Goal: Communication & Community: Answer question/provide support

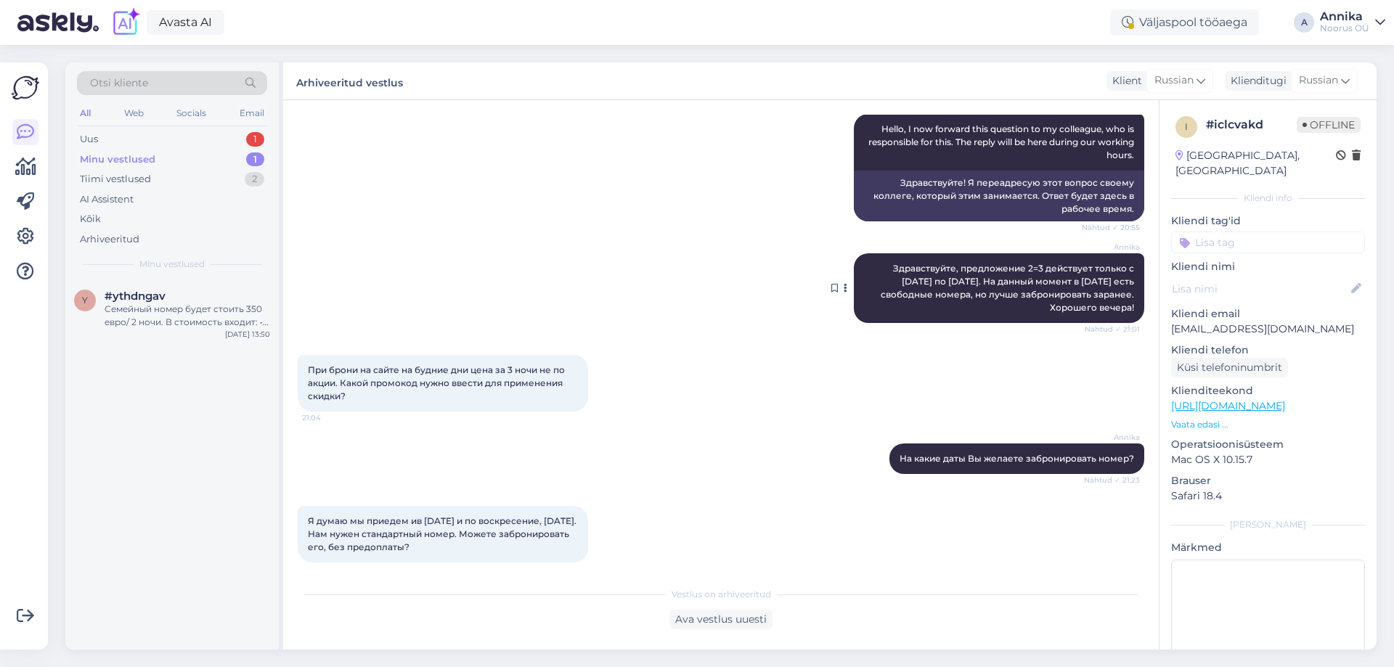
scroll to position [218, 0]
click at [135, 296] on span "#ythdngav" at bounding box center [135, 296] width 61 height 13
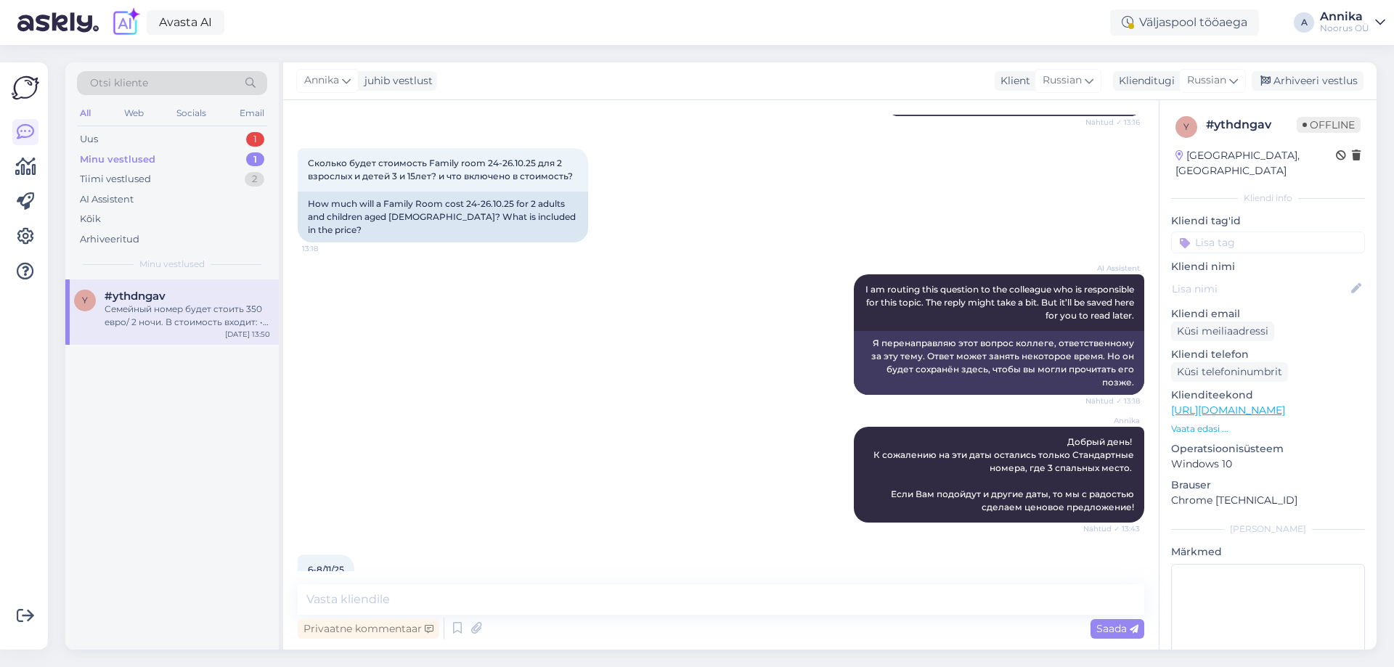
scroll to position [506, 0]
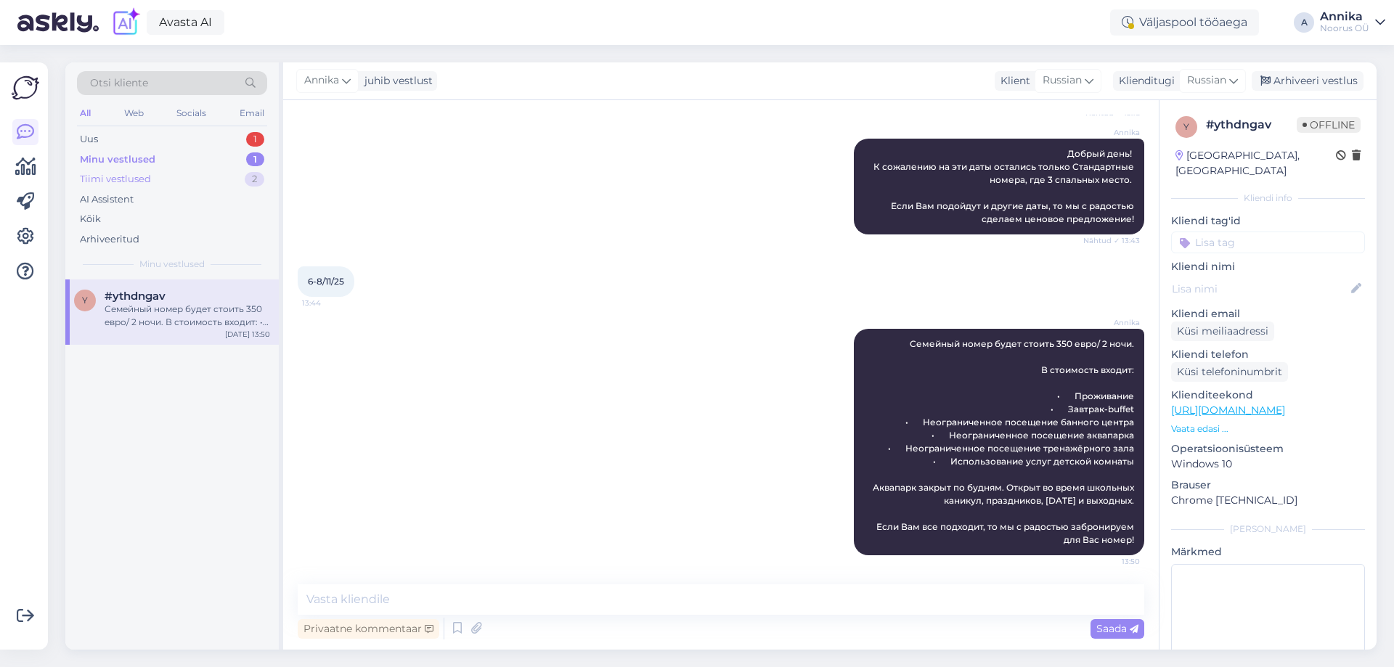
click at [187, 175] on div "Tiimi vestlused 2" at bounding box center [172, 179] width 190 height 20
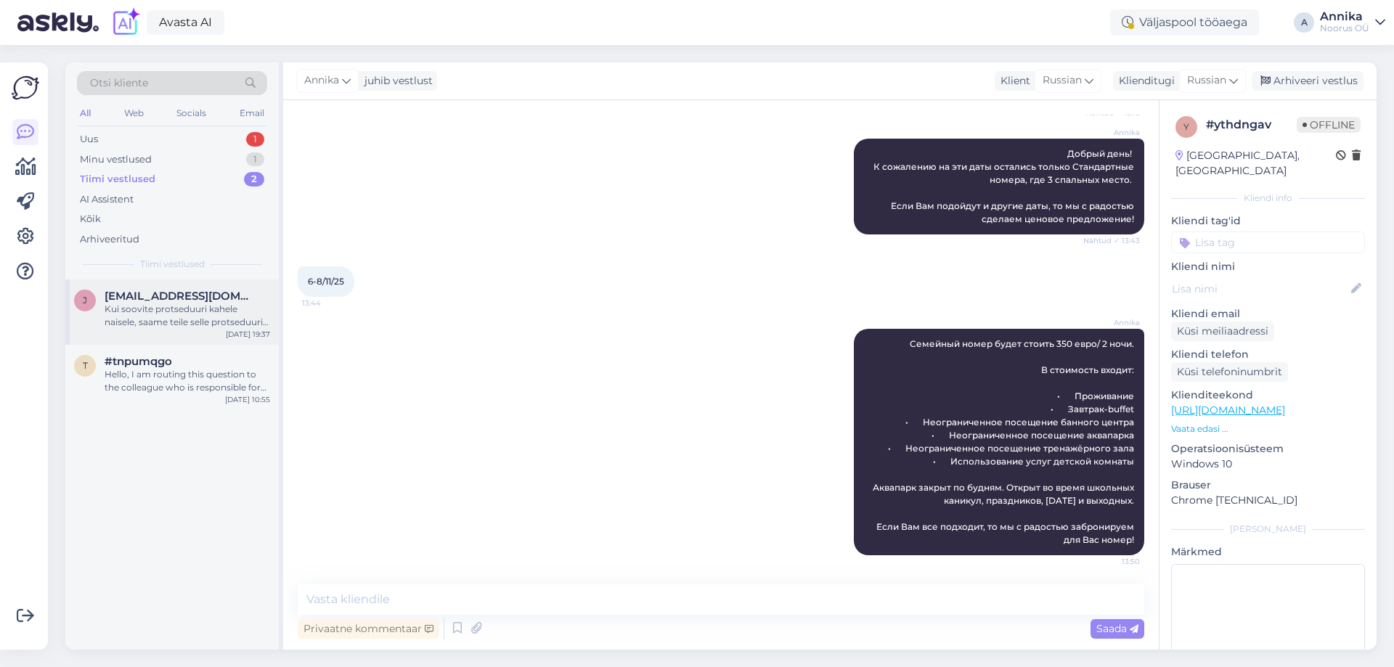
click at [183, 326] on div "Kui soovite protseduuri kahele naisele, saame teile selle protseduuri raames pa…" at bounding box center [188, 316] width 166 height 26
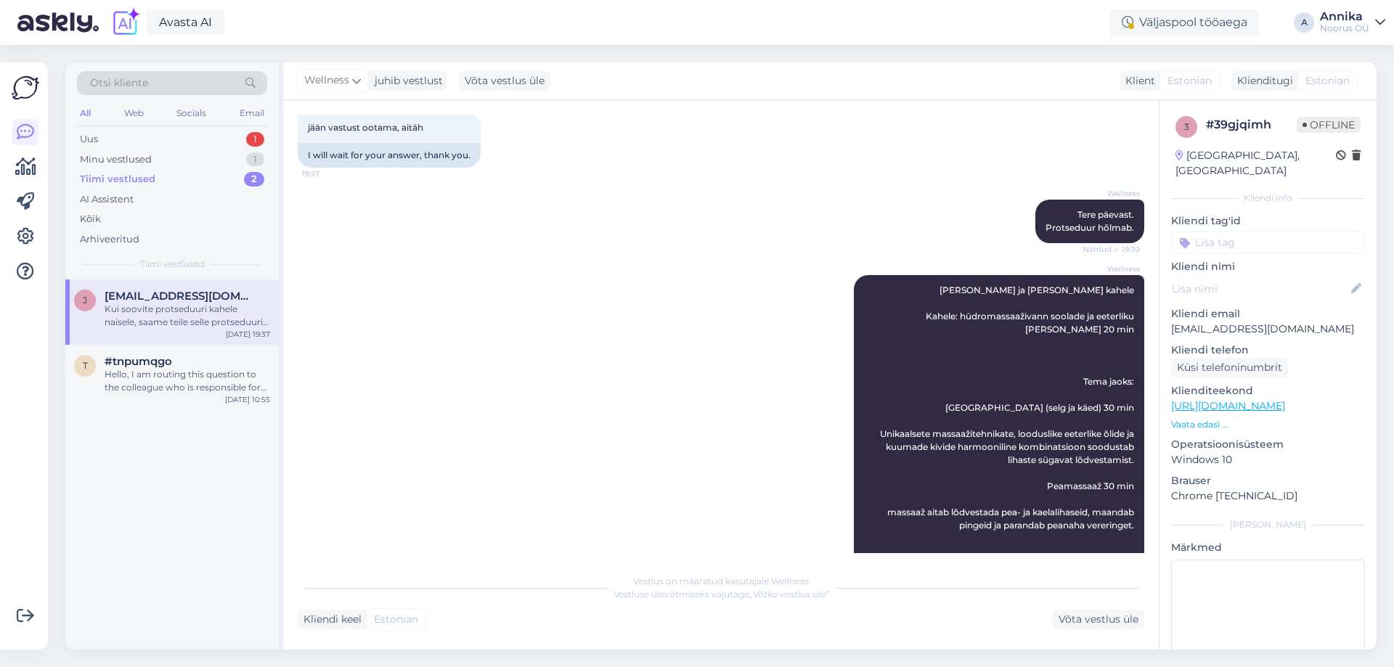
scroll to position [821, 0]
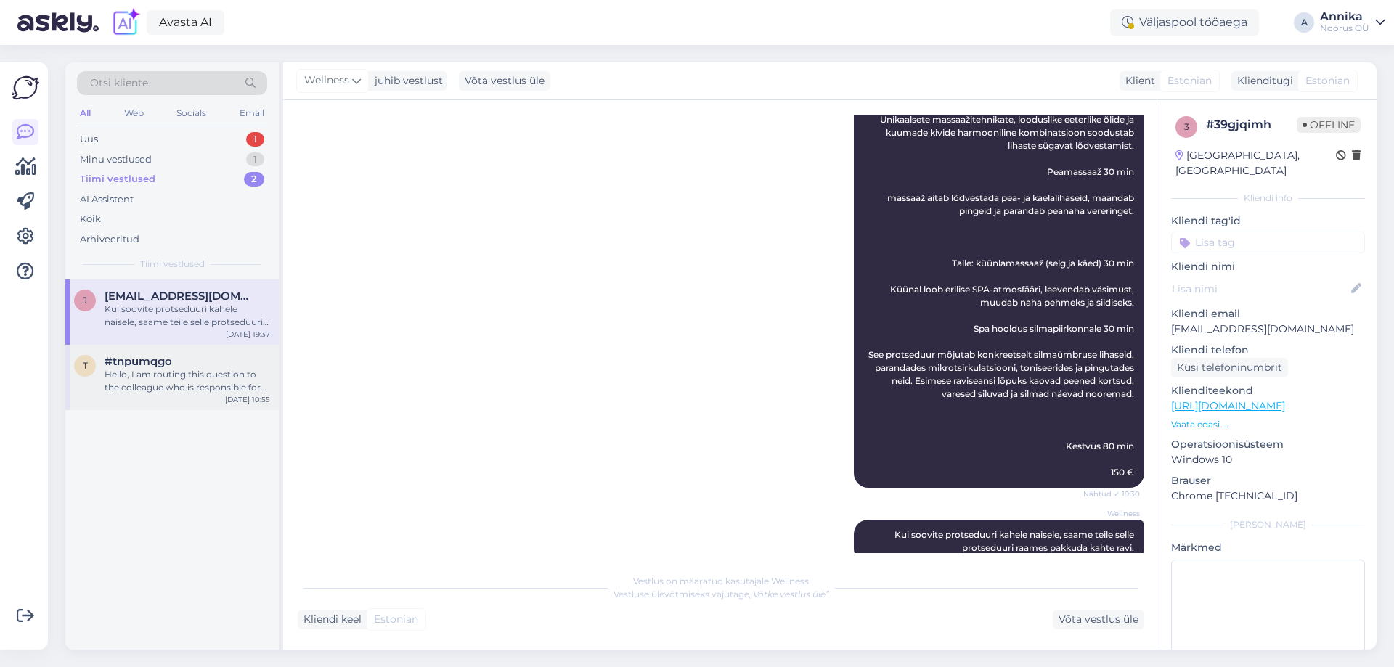
click at [169, 371] on div "Hello, I am routing this question to the colleague who is responsible for this …" at bounding box center [188, 381] width 166 height 26
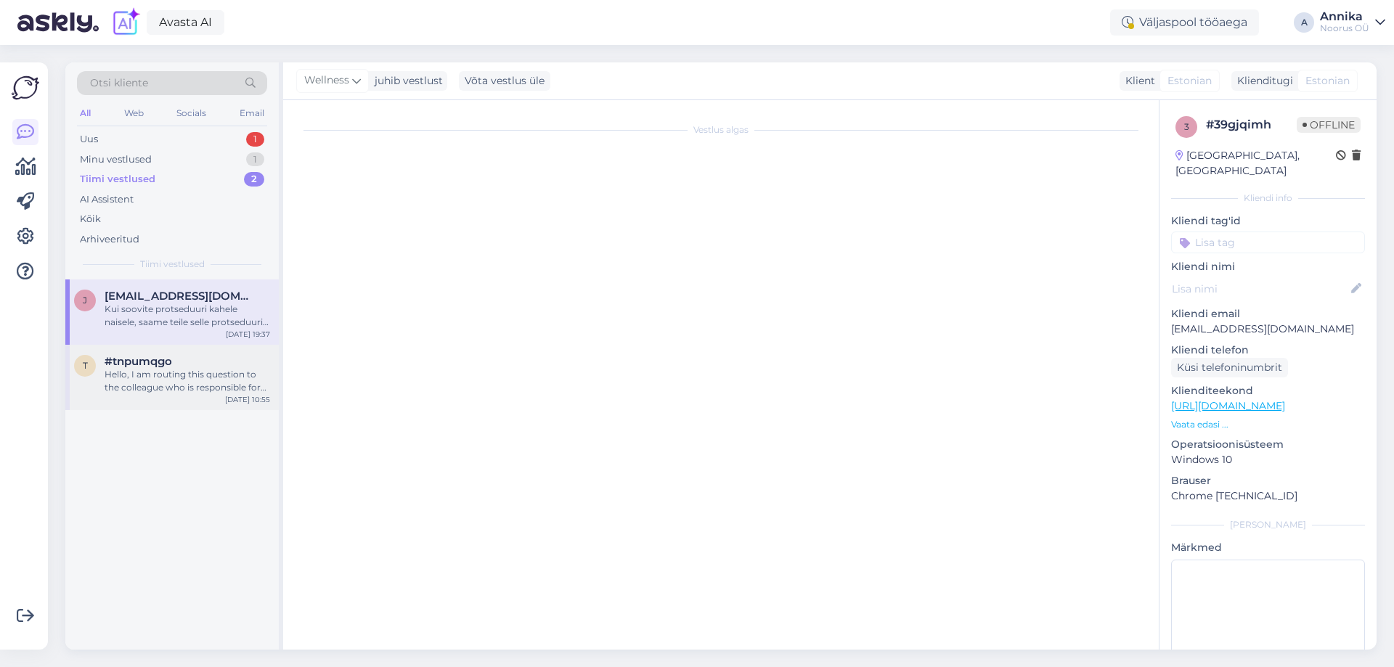
scroll to position [0, 0]
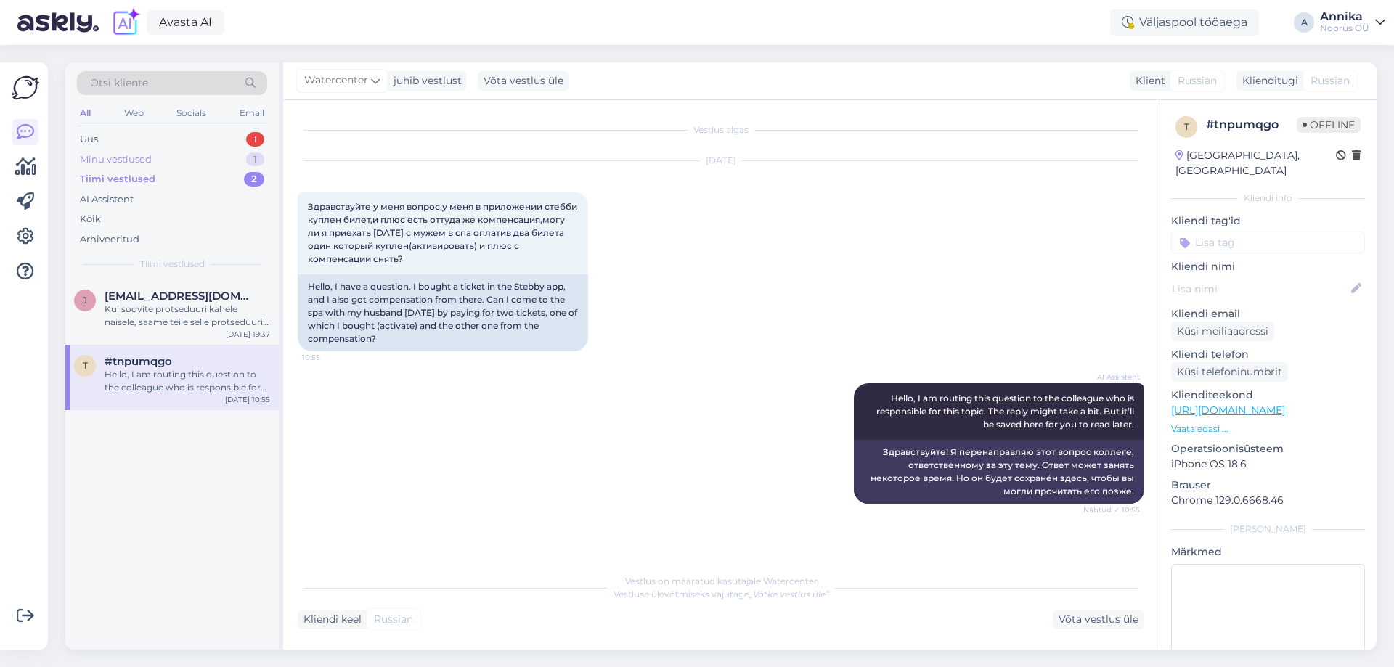
click at [177, 150] on div "Minu vestlused 1" at bounding box center [172, 160] width 190 height 20
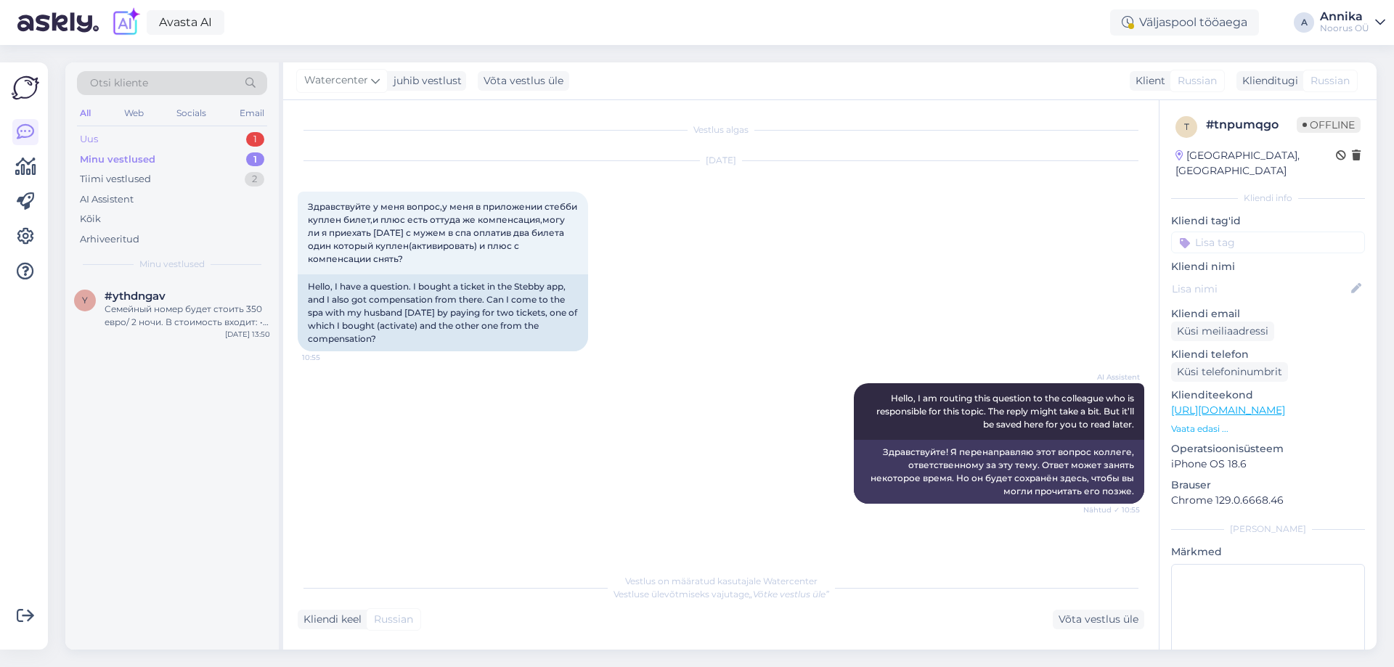
click at [182, 134] on div "Uus 1" at bounding box center [172, 139] width 190 height 20
click at [195, 308] on div "I will forward this question to my colleague, who is responsible for this. The …" at bounding box center [188, 316] width 166 height 26
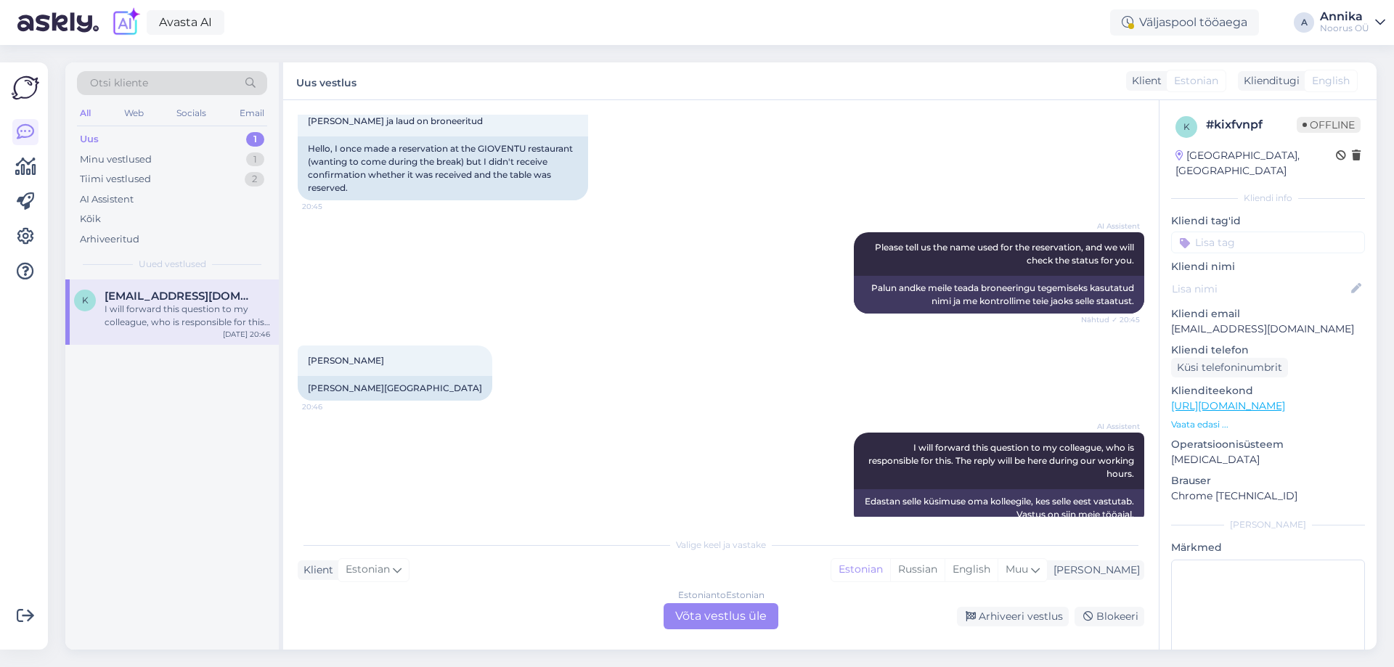
scroll to position [312, 0]
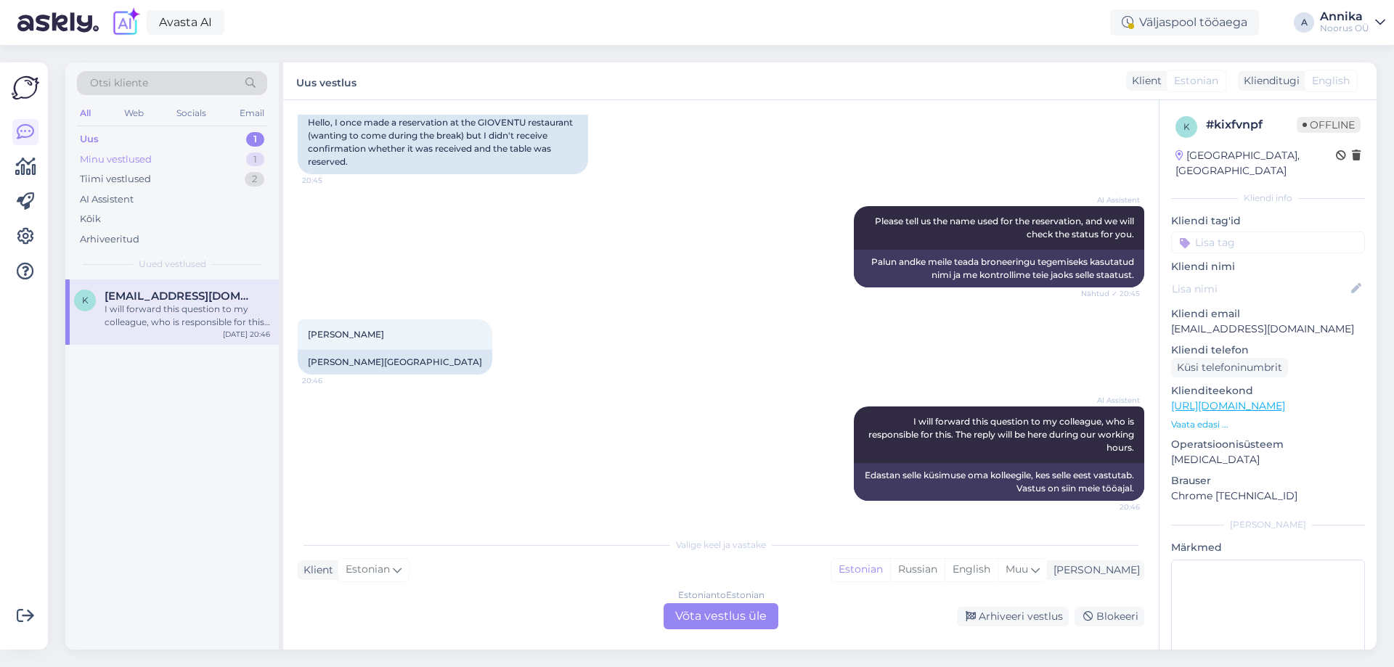
click at [129, 163] on div "Minu vestlused" at bounding box center [116, 159] width 72 height 15
click at [121, 305] on div "Семейный номер будет стоить 350 евро/ 2 ночи. В стоимость входит: • Проживание …" at bounding box center [188, 316] width 166 height 26
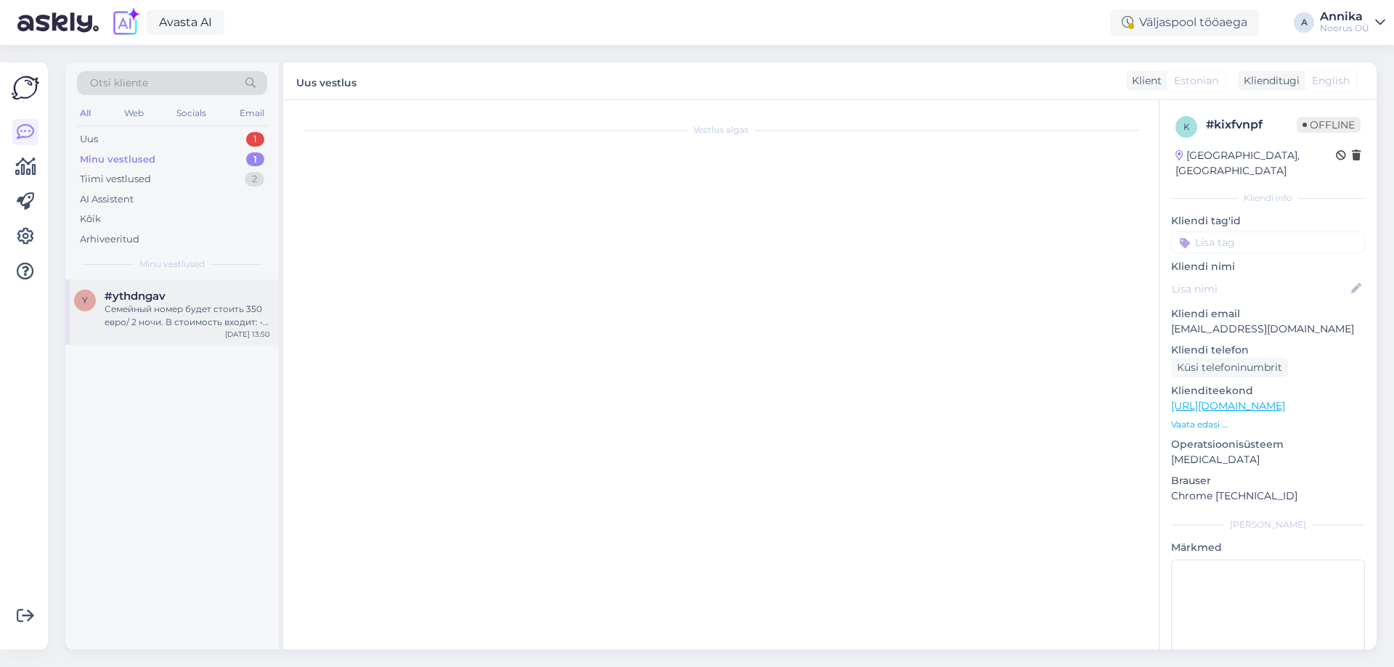
scroll to position [506, 0]
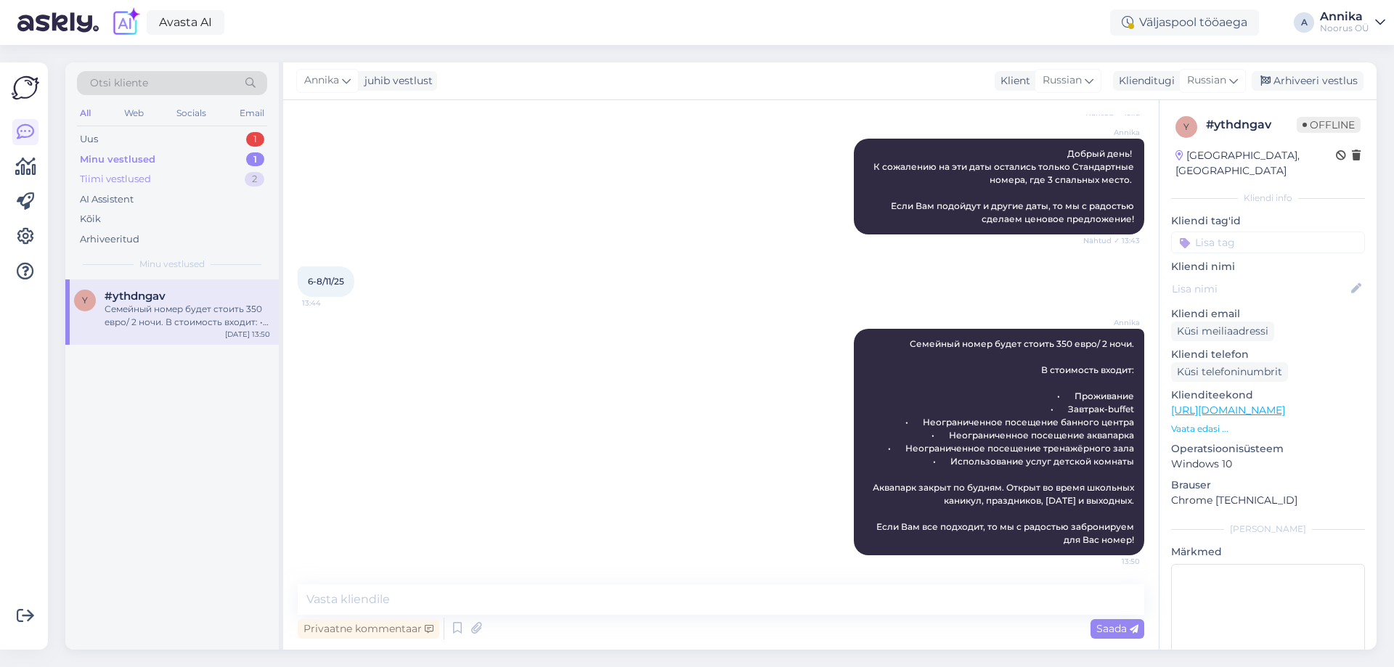
click at [135, 176] on div "Tiimi vestlused" at bounding box center [115, 179] width 71 height 15
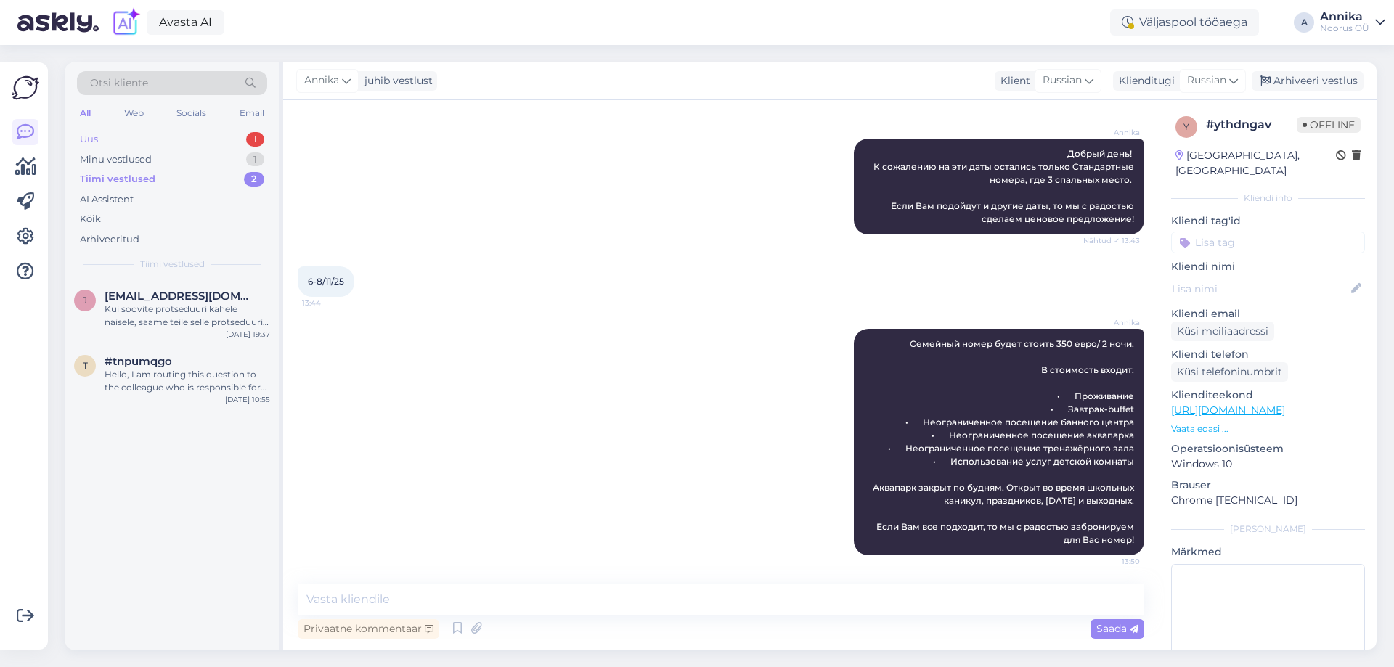
click at [251, 137] on div "1" at bounding box center [255, 139] width 18 height 15
click at [236, 311] on div "I will forward this question to my colleague, who is responsible for this. The …" at bounding box center [188, 316] width 166 height 26
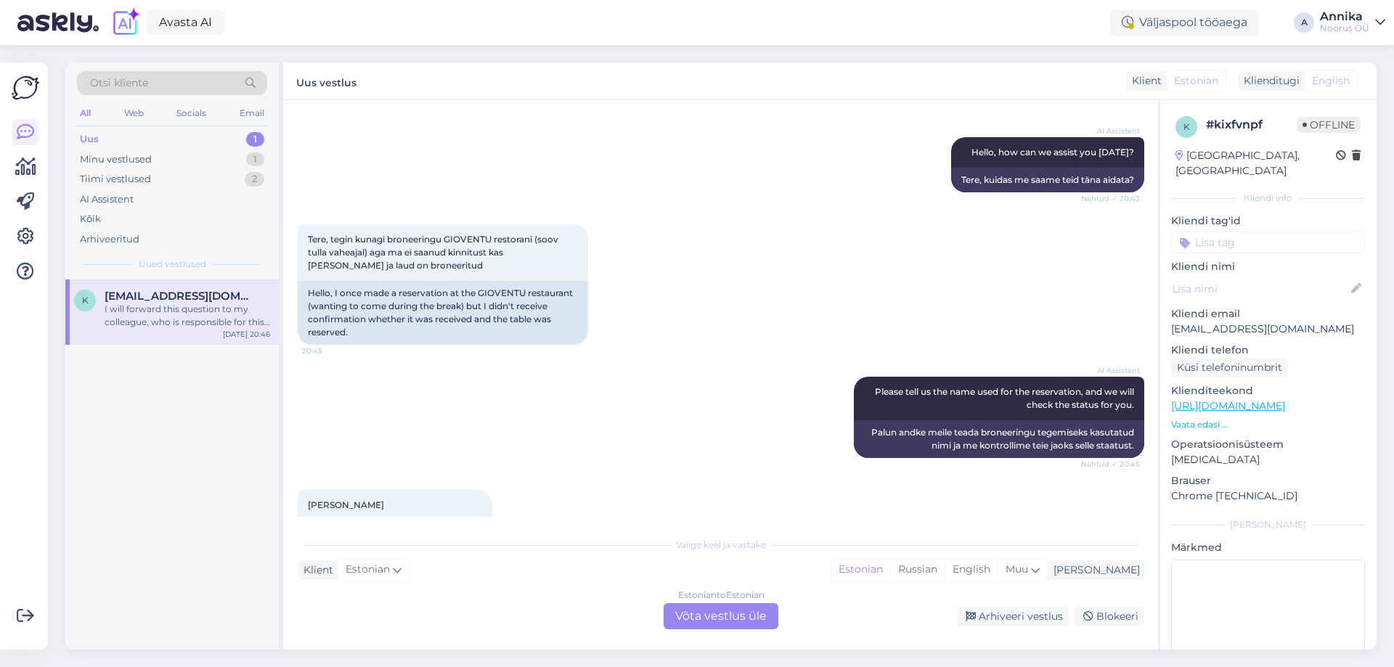
scroll to position [167, 0]
